Goal: Find contact information: Find contact information

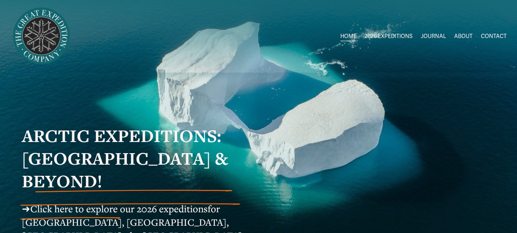
drag, startPoint x: 0, startPoint y: 0, endPoint x: 496, endPoint y: 34, distance: 497.0
click at [496, 34] on link "CONTACT" at bounding box center [494, 36] width 26 height 11
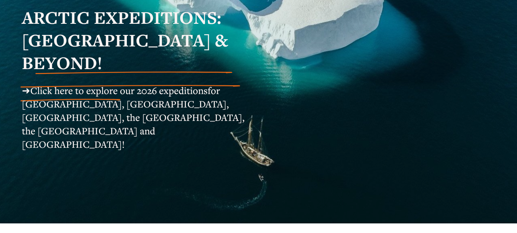
scroll to position [182, 0]
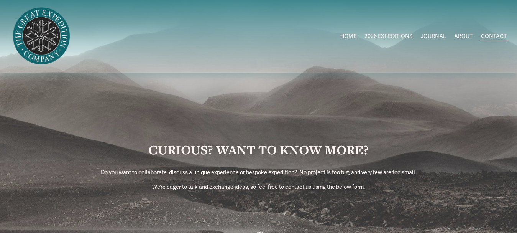
click at [461, 40] on link "ABOUT" at bounding box center [463, 36] width 18 height 11
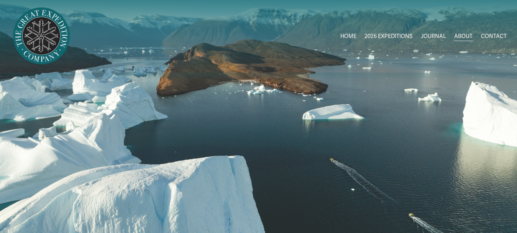
click at [493, 38] on link "CONTACT" at bounding box center [494, 36] width 26 height 11
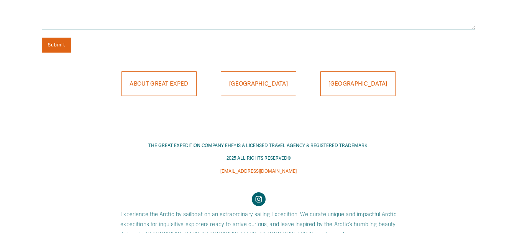
scroll to position [508, 0]
